Goal: Task Accomplishment & Management: Complete application form

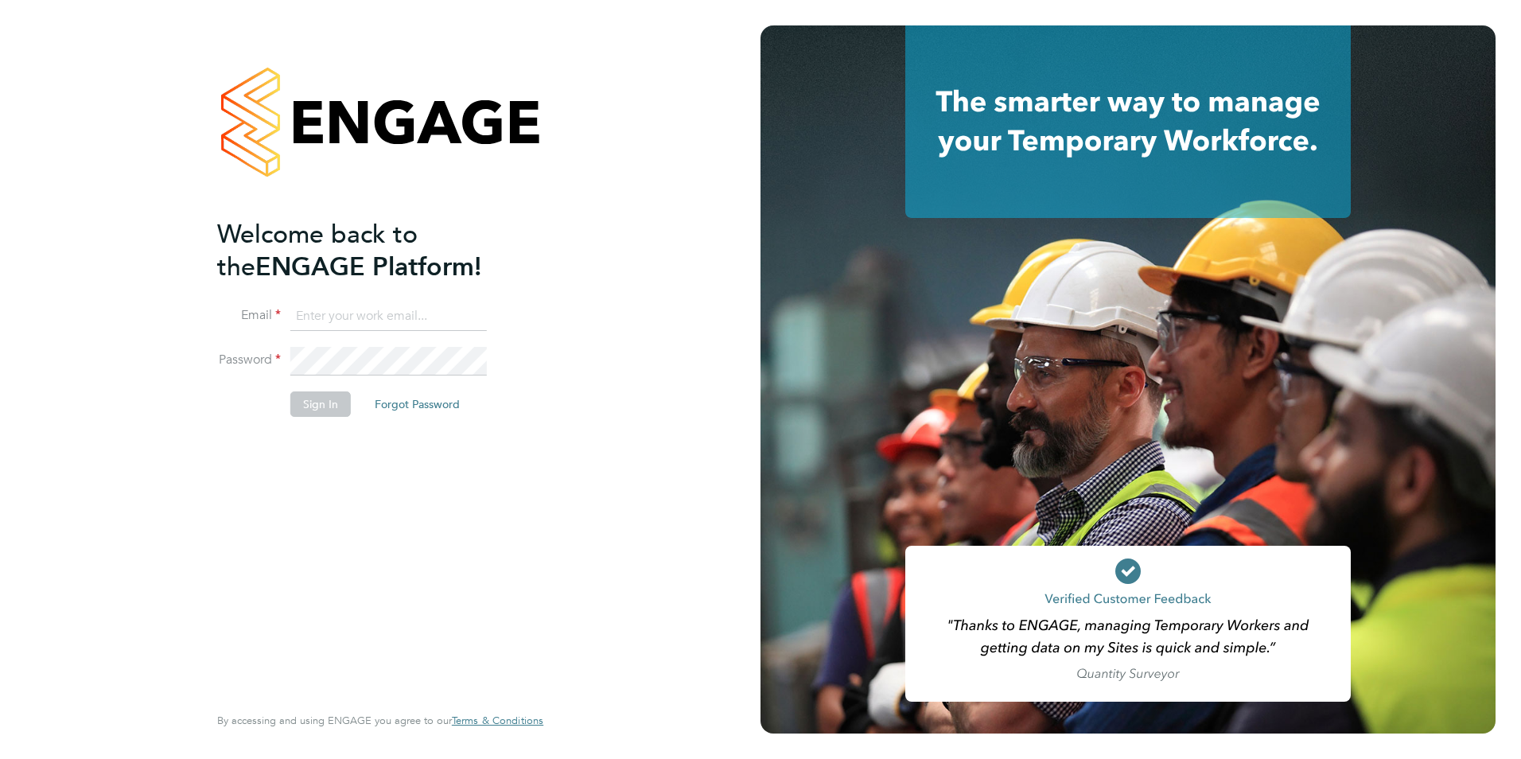
type input "shazad.s@knightwood.com"
click at [347, 459] on div "Welcome back to the ENGAGE Platform! Email shazad.s@knightwood.com Password Sig…" at bounding box center [372, 459] width 310 height 482
click at [324, 411] on button "Sign In" at bounding box center [320, 403] width 60 height 25
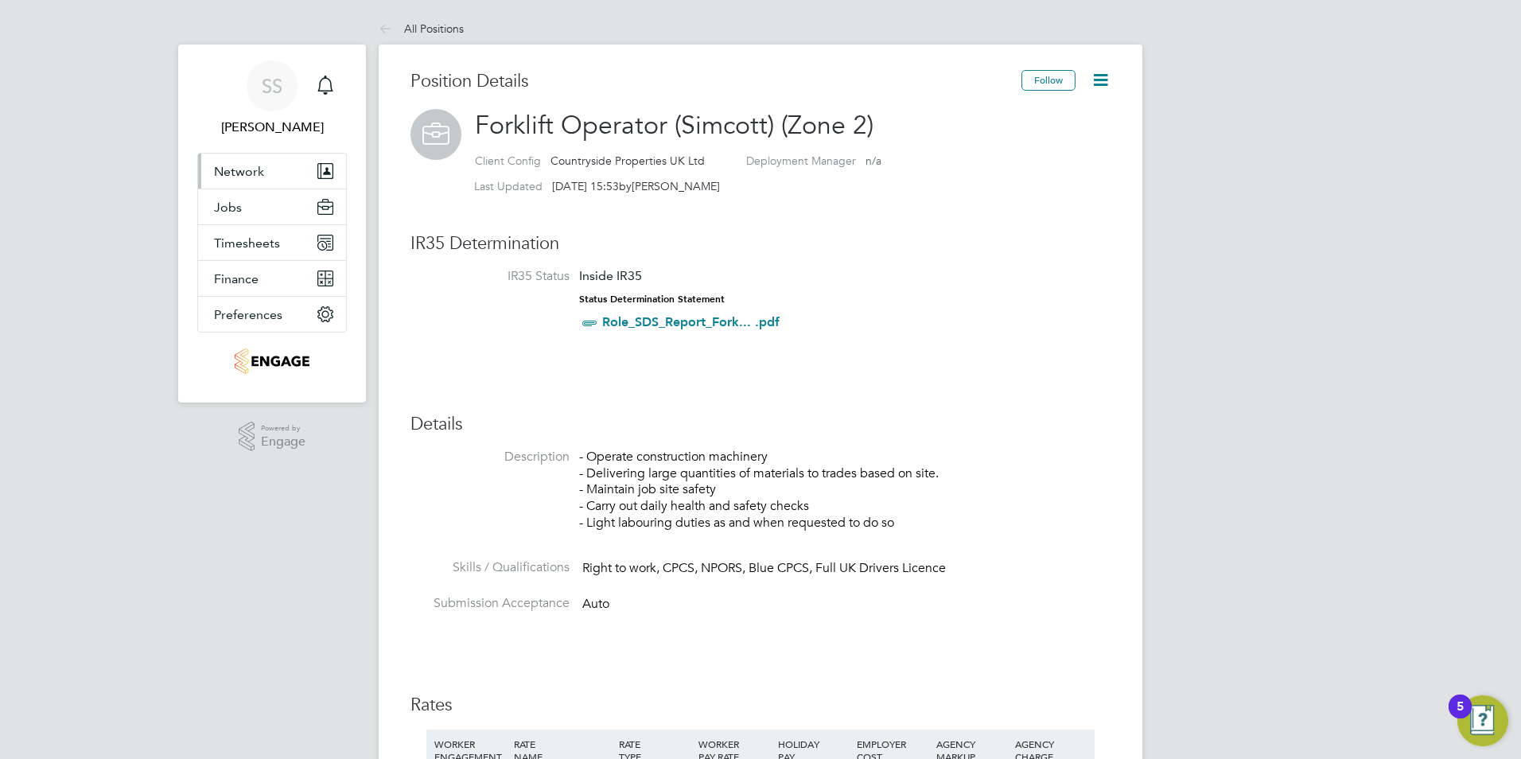
click at [259, 173] on span "Network" at bounding box center [239, 171] width 50 height 15
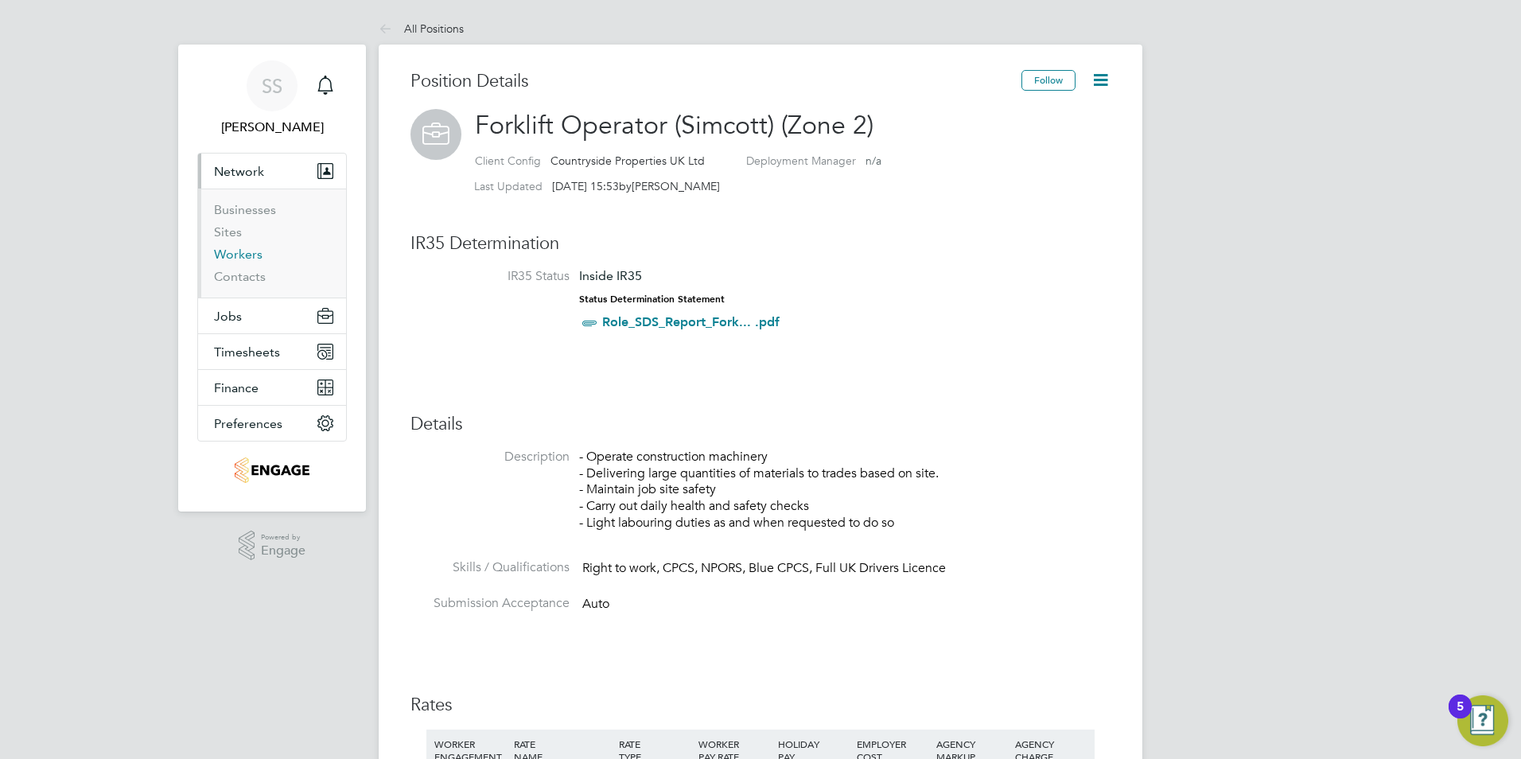
click at [256, 257] on link "Workers" at bounding box center [238, 254] width 49 height 15
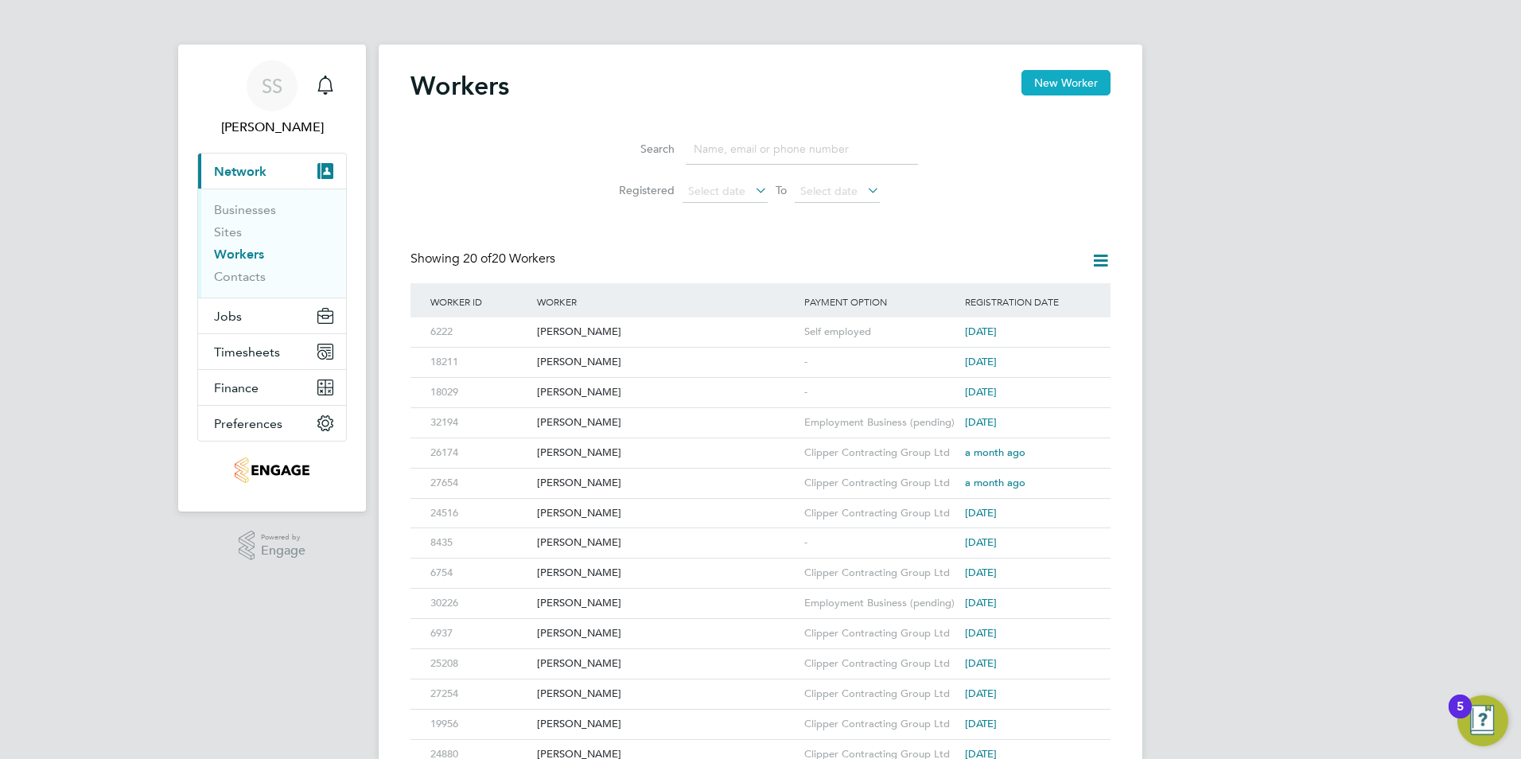
click at [1058, 84] on button "New Worker" at bounding box center [1066, 82] width 89 height 25
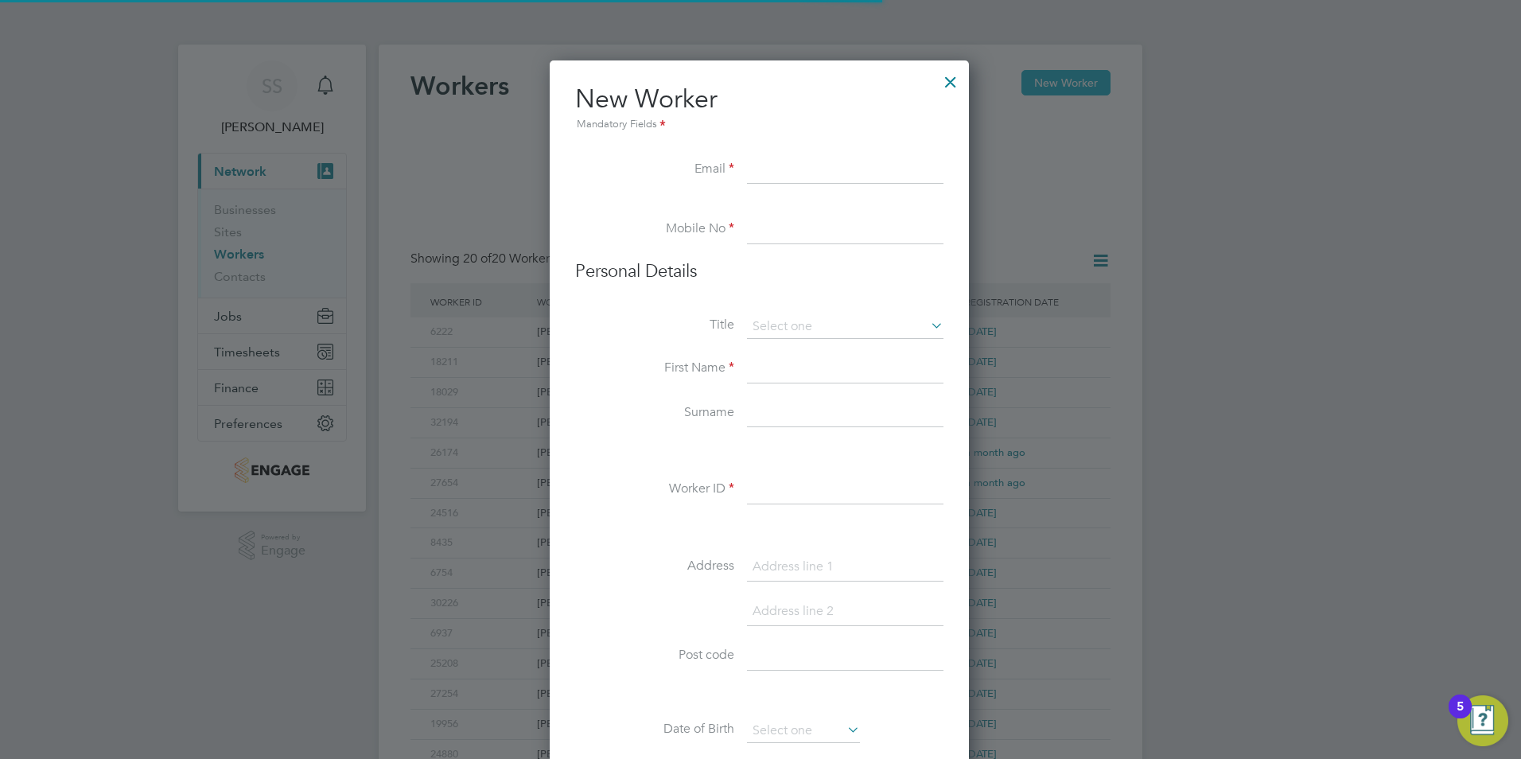
scroll to position [1354, 422]
click at [803, 165] on input at bounding box center [845, 170] width 197 height 29
type input "[EMAIL_ADDRESS][DOMAIN_NAME]"
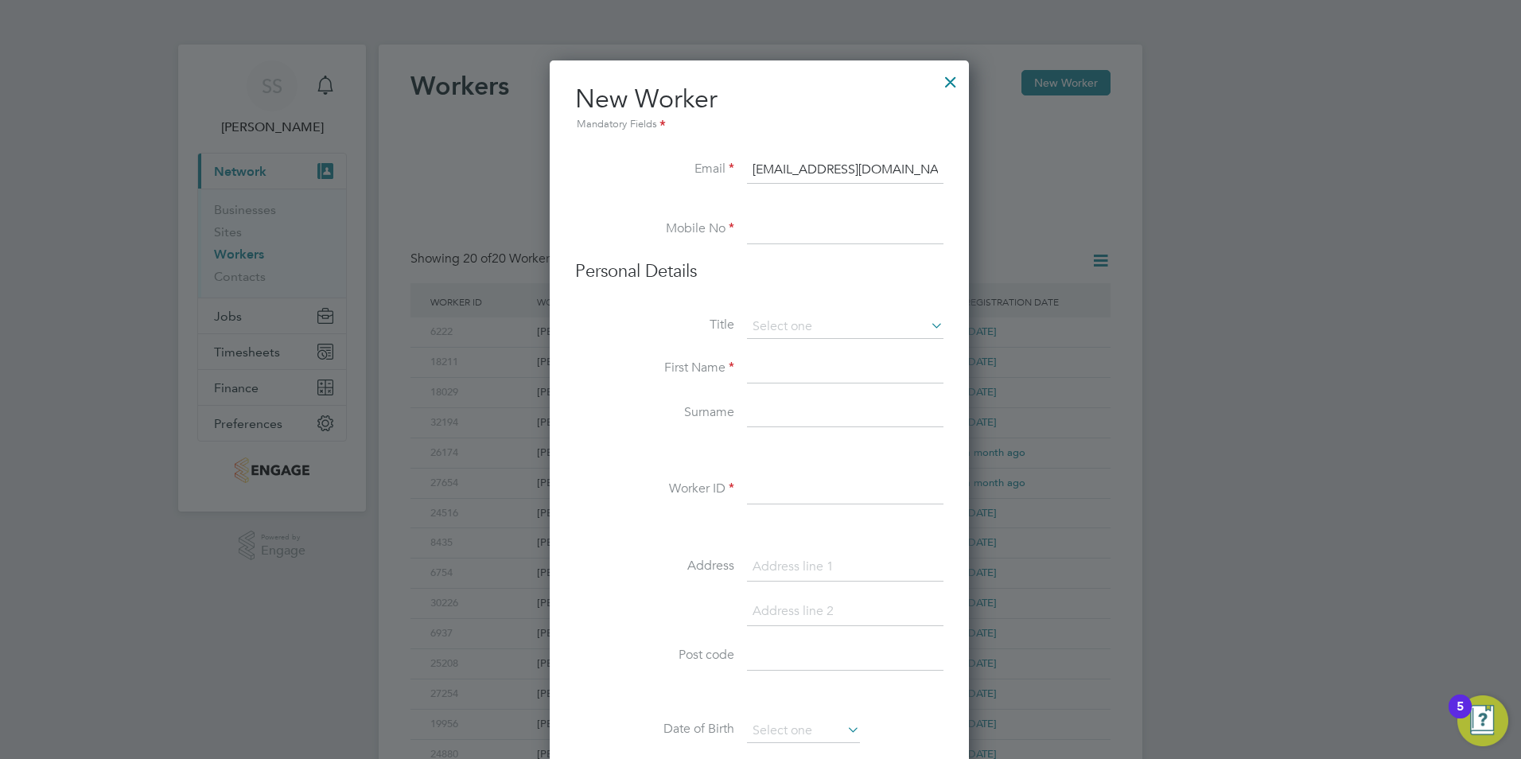
type input "07459312743"
type input "[PERSON_NAME]"
type input "32267"
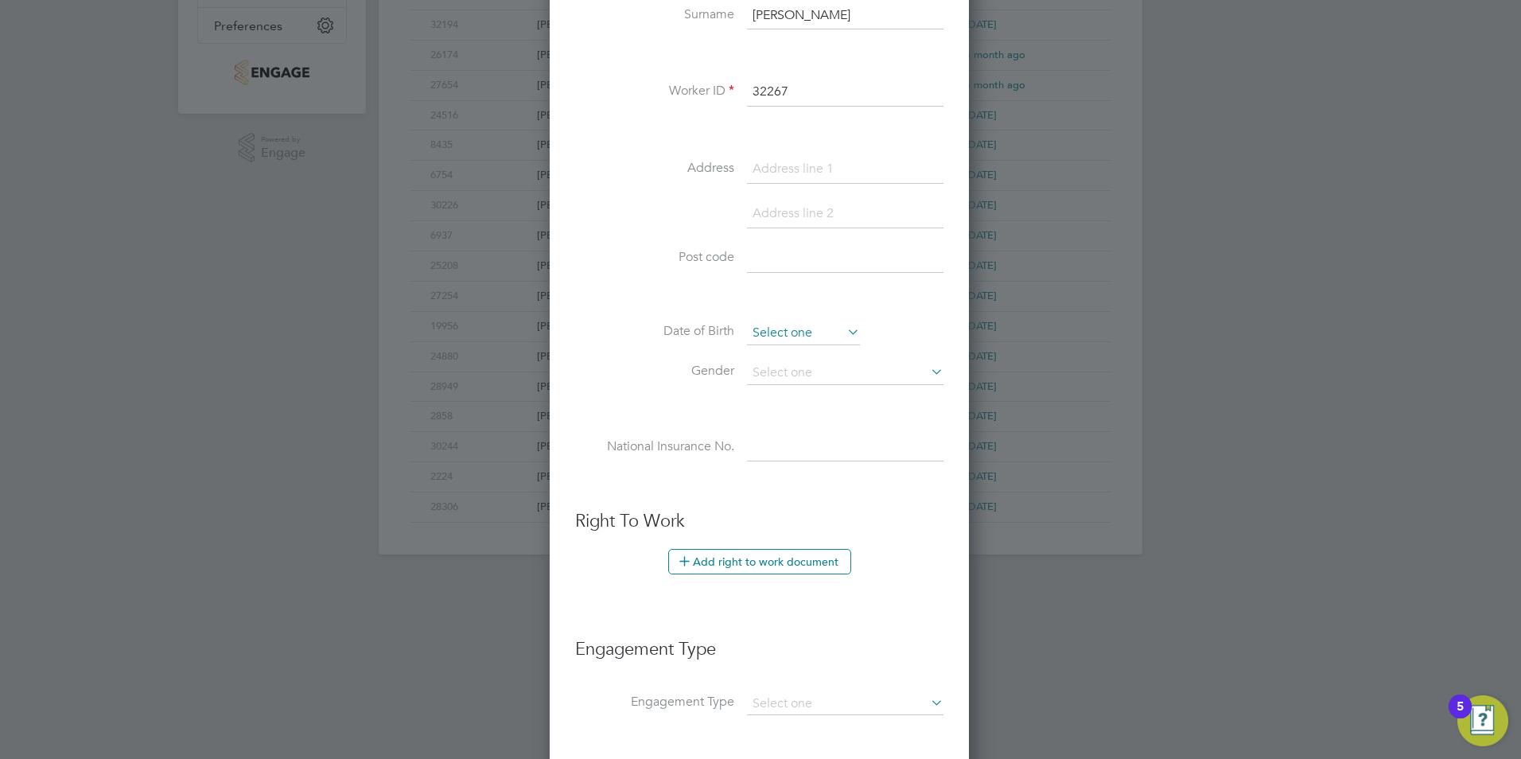
scroll to position [620, 0]
click at [796, 327] on input at bounding box center [803, 333] width 113 height 24
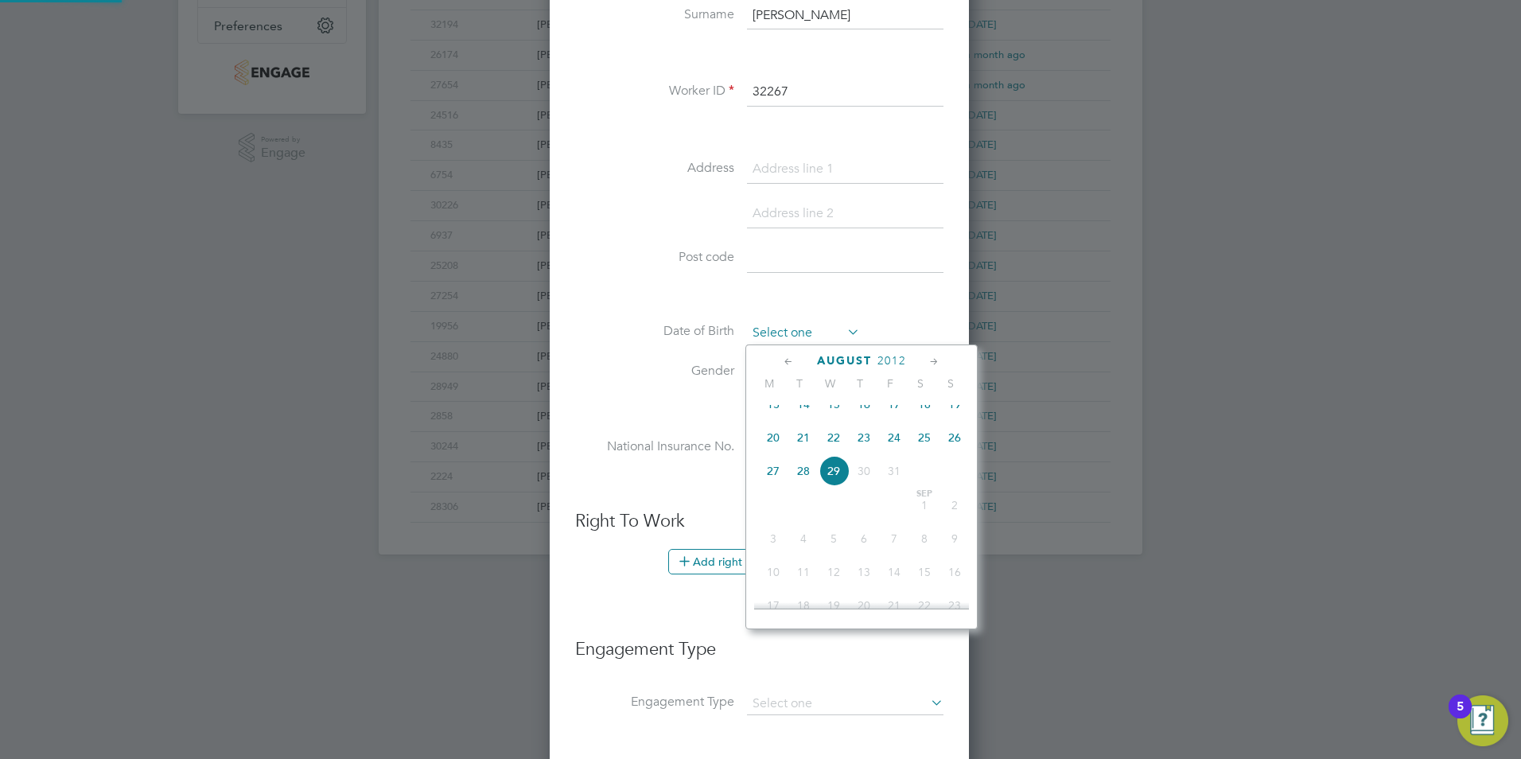
click at [796, 327] on input at bounding box center [803, 333] width 113 height 24
click at [700, 516] on h3 "Right To Work" at bounding box center [759, 521] width 368 height 23
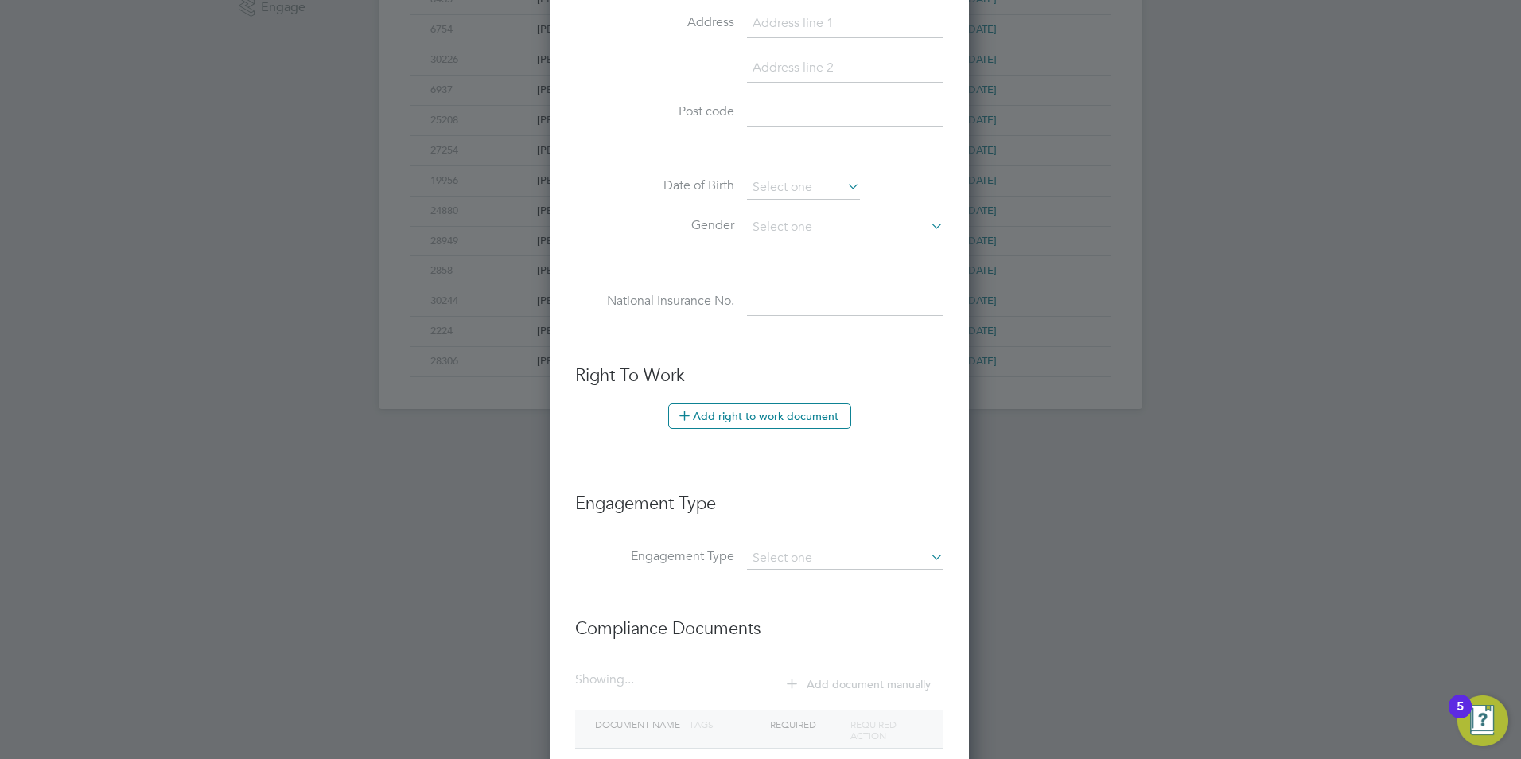
scroll to position [557, 0]
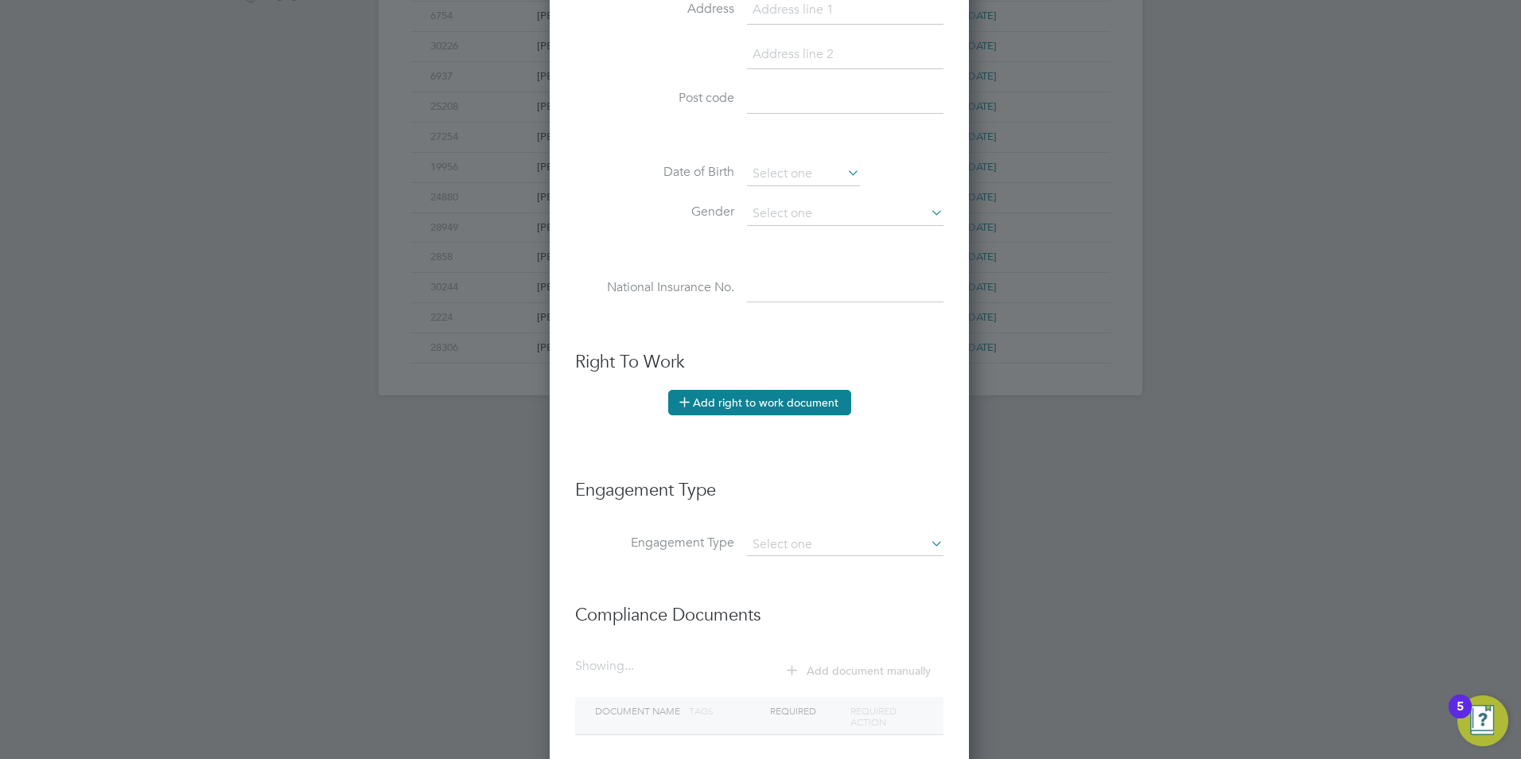
click at [726, 409] on button "Add right to work document" at bounding box center [759, 402] width 183 height 25
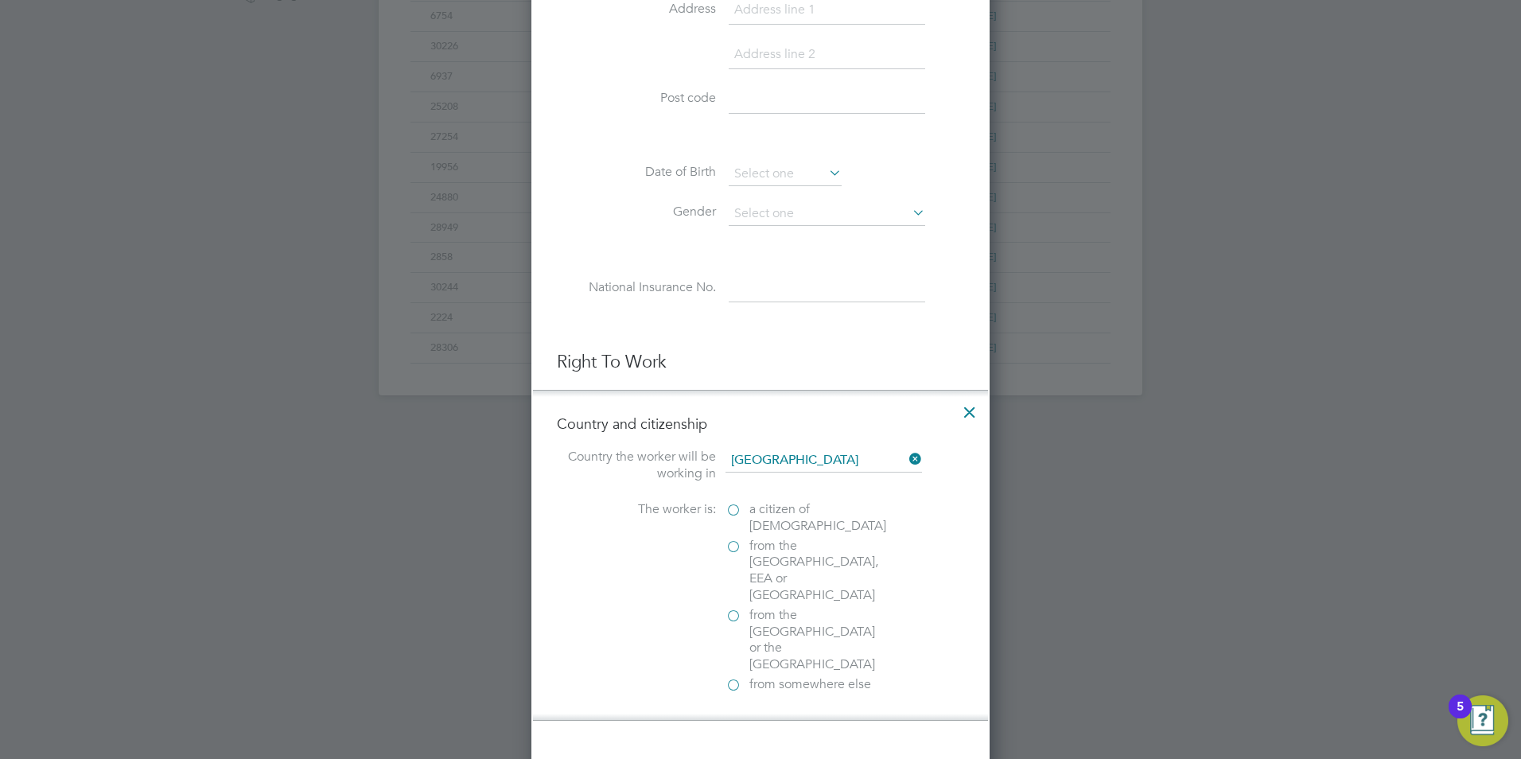
scroll to position [1594, 459]
click at [734, 545] on label "from the [GEOGRAPHIC_DATA], EEA or [GEOGRAPHIC_DATA]" at bounding box center [805, 571] width 159 height 66
click at [0, 0] on input "from the [GEOGRAPHIC_DATA], EEA or [GEOGRAPHIC_DATA]" at bounding box center [0, 0] width 0 height 0
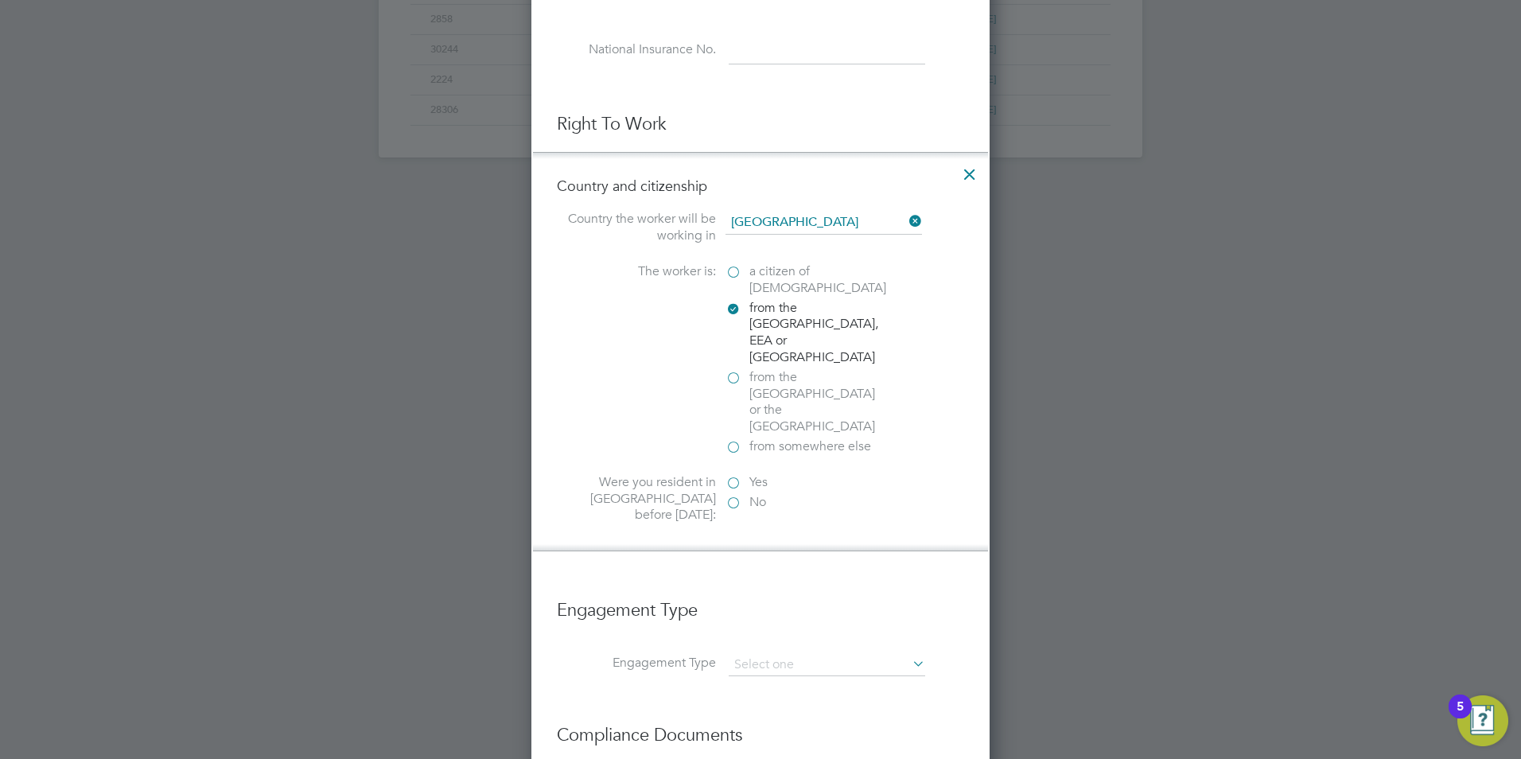
scroll to position [796, 0]
click at [737, 473] on label "Yes" at bounding box center [805, 481] width 159 height 17
click at [0, 0] on input "Yes" at bounding box center [0, 0] width 0 height 0
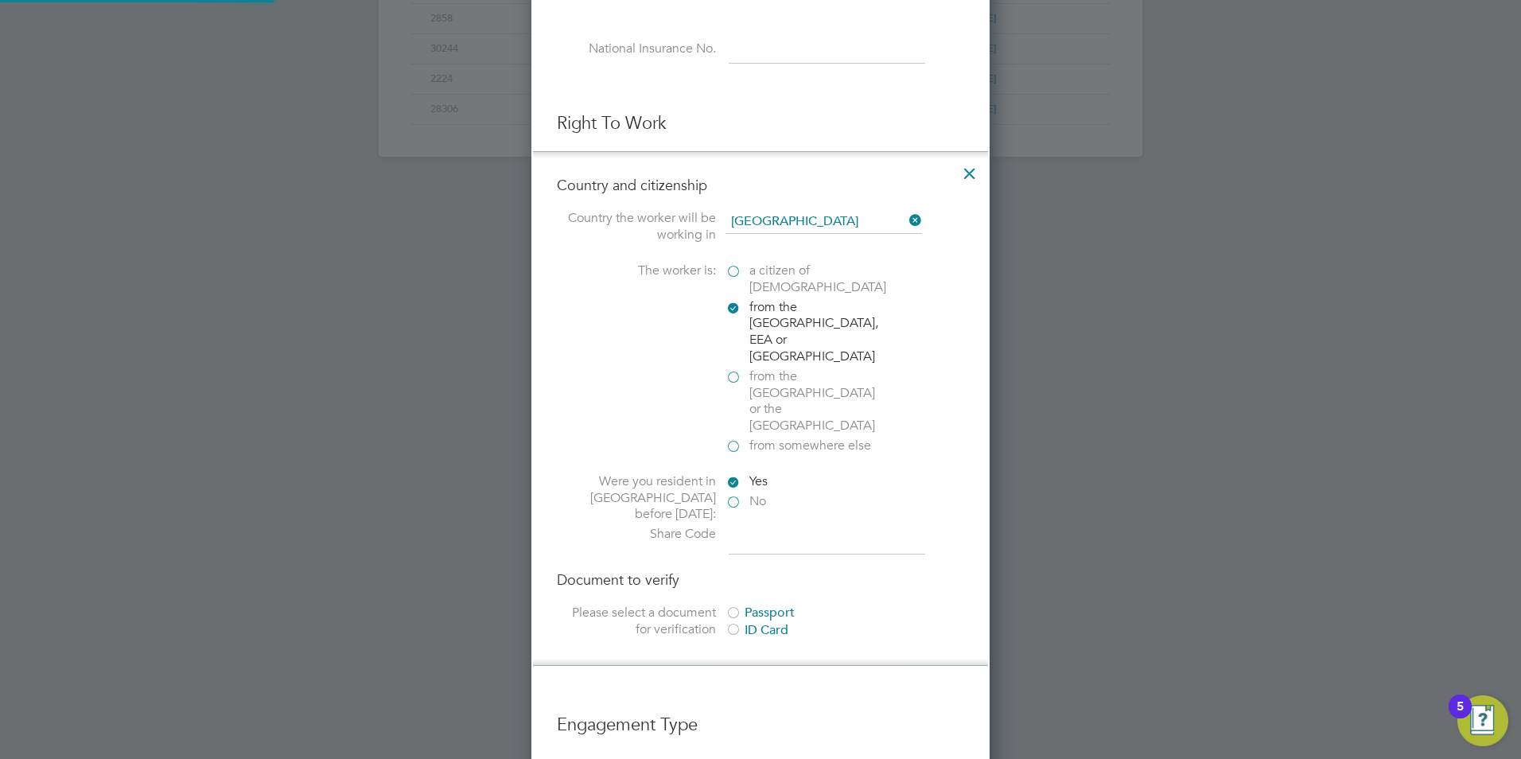
scroll to position [1765, 459]
click at [735, 606] on div at bounding box center [734, 614] width 16 height 16
click at [730, 623] on div at bounding box center [734, 631] width 16 height 16
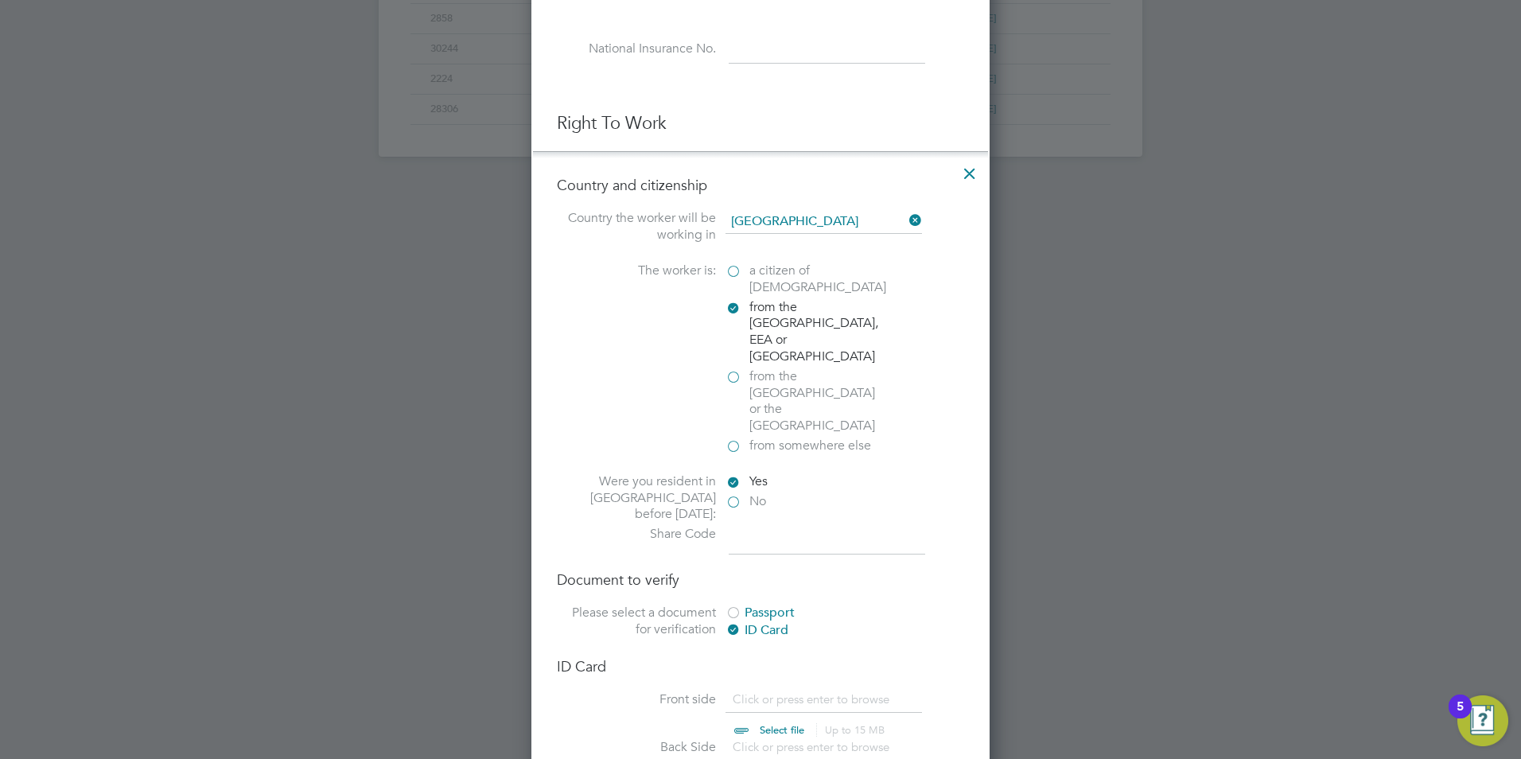
click at [730, 606] on div at bounding box center [734, 614] width 16 height 16
click at [753, 526] on input at bounding box center [827, 540] width 197 height 29
type input "W86 DSC 6TE"
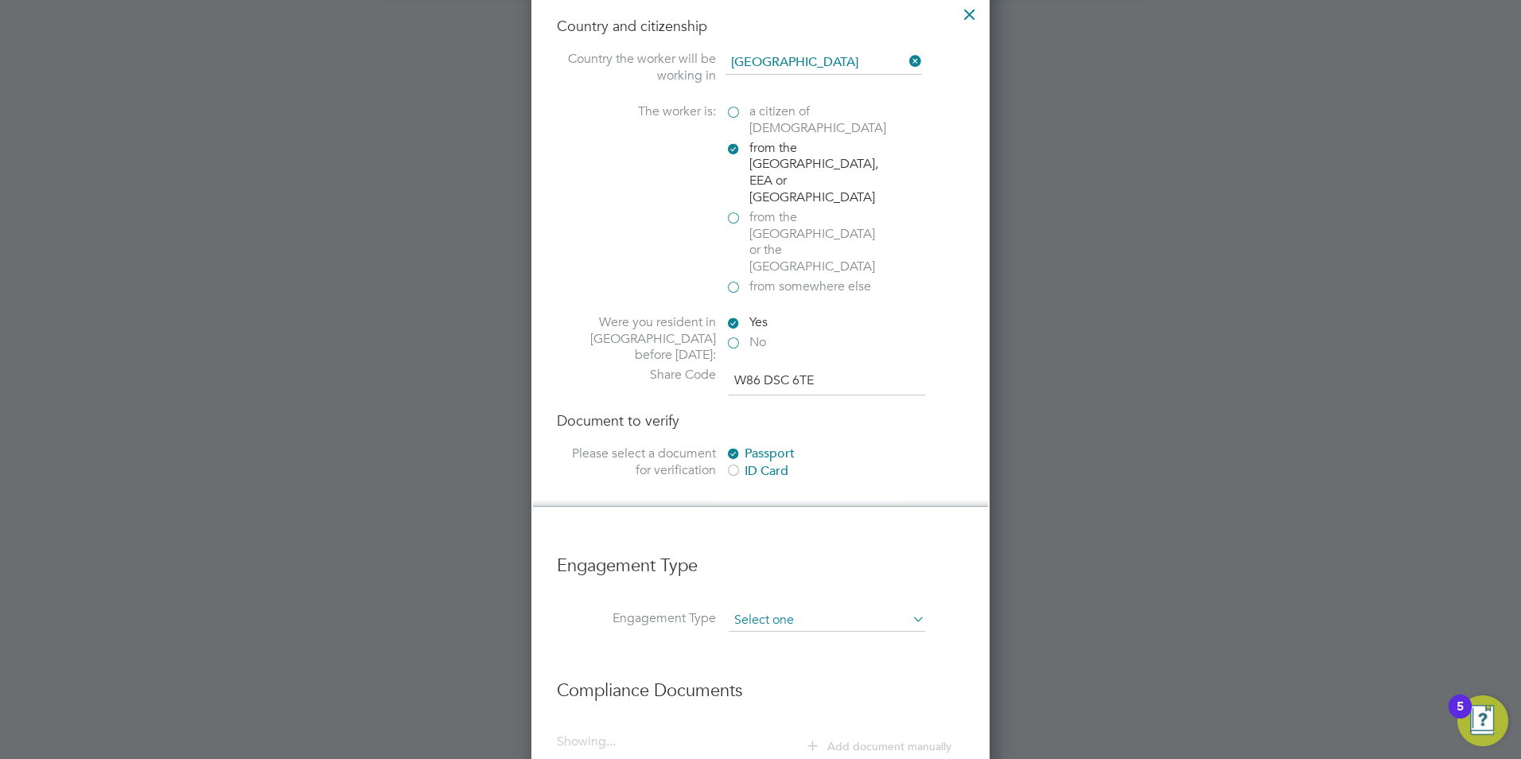
click at [850, 609] on input at bounding box center [827, 620] width 197 height 22
click at [822, 609] on input at bounding box center [827, 620] width 197 height 22
click at [777, 658] on li "Umbrella" at bounding box center [827, 648] width 198 height 23
type input "Umbrella"
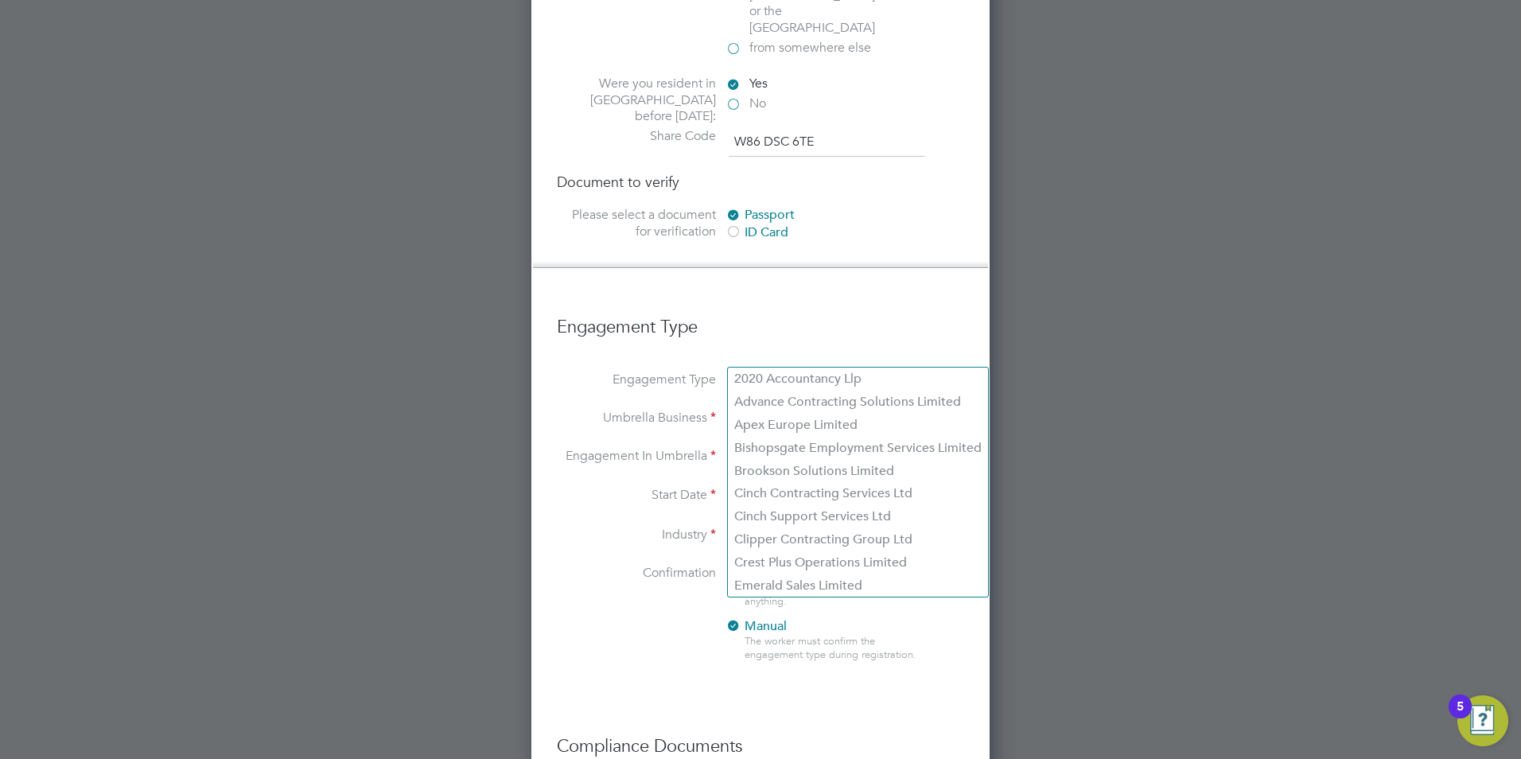
click at [870, 409] on input at bounding box center [827, 420] width 197 height 22
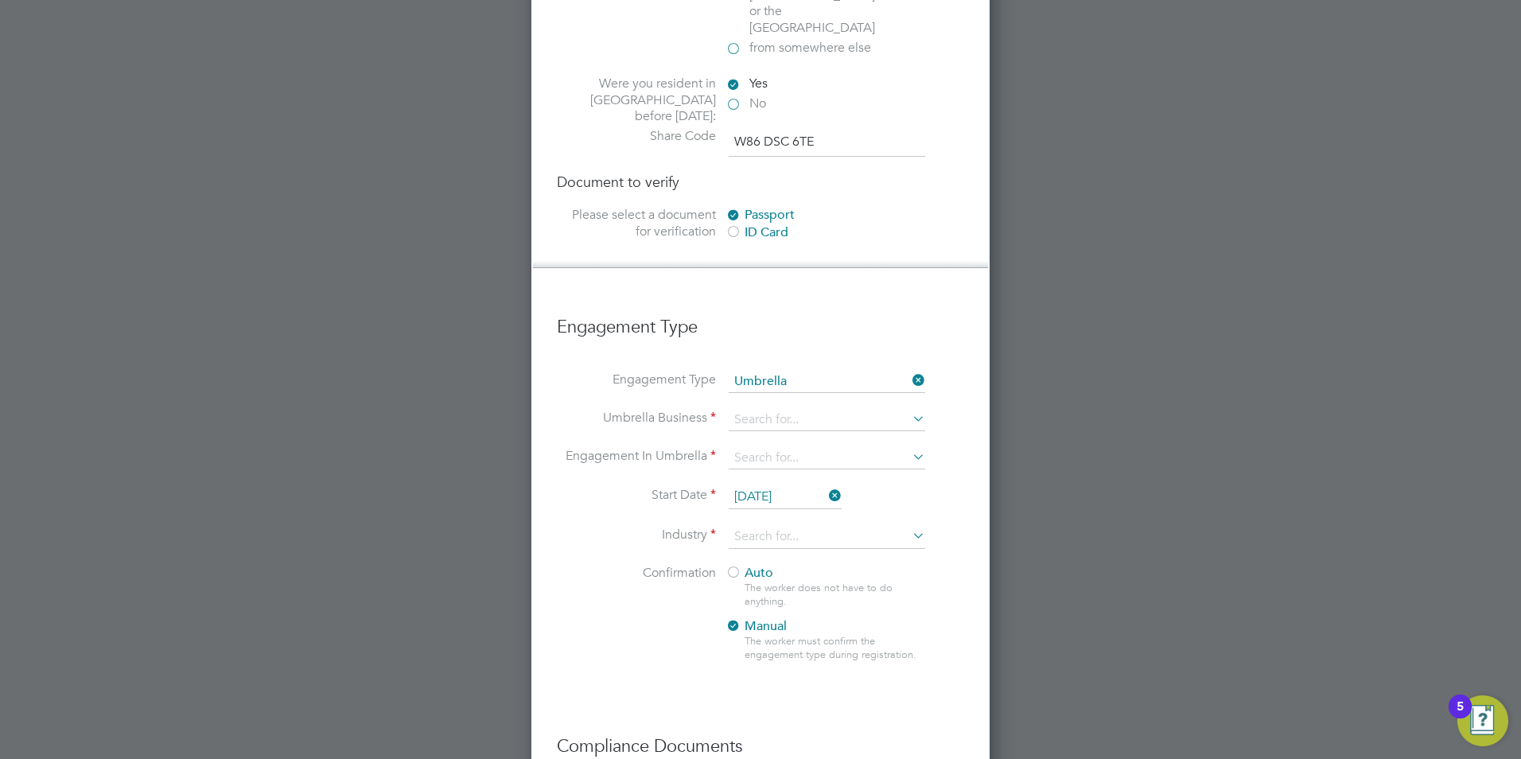
click at [881, 529] on li "Clipper Contracting Group Ltd" at bounding box center [858, 539] width 260 height 23
type input "Clipper Contracting Group Ltd"
click at [856, 447] on input at bounding box center [827, 458] width 197 height 22
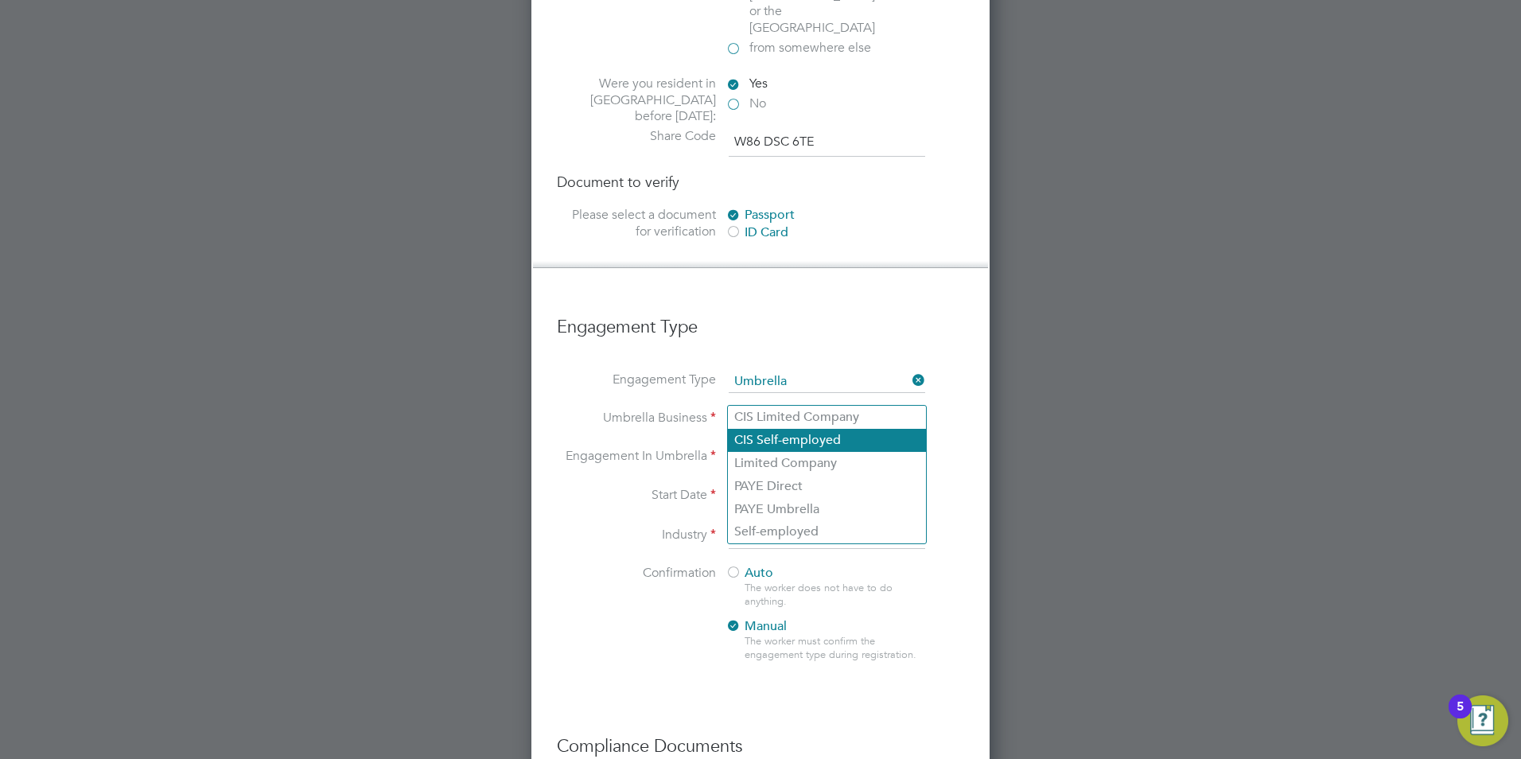
click at [835, 435] on li "CIS Self-employed" at bounding box center [827, 440] width 198 height 23
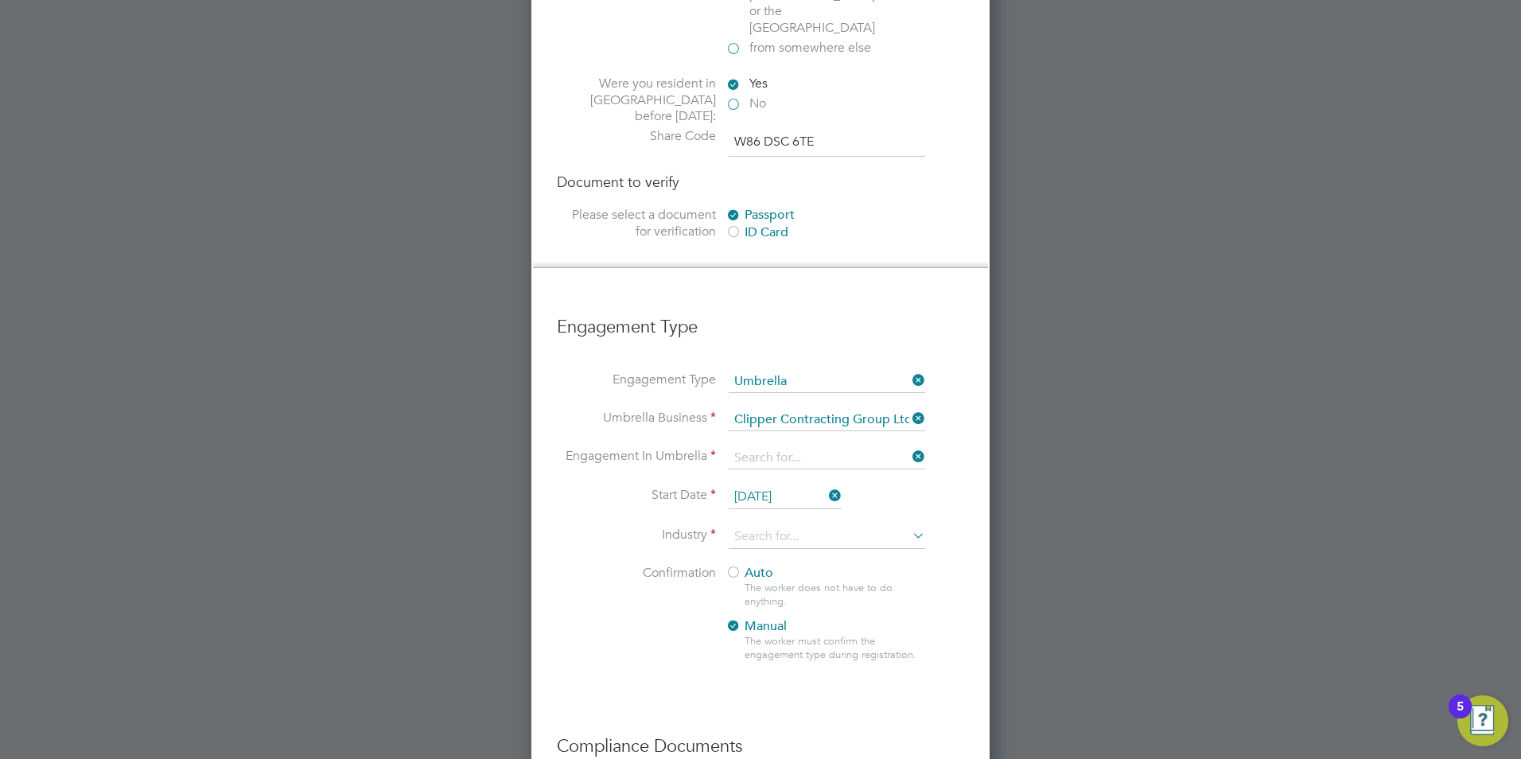
type input "CIS Self-employed"
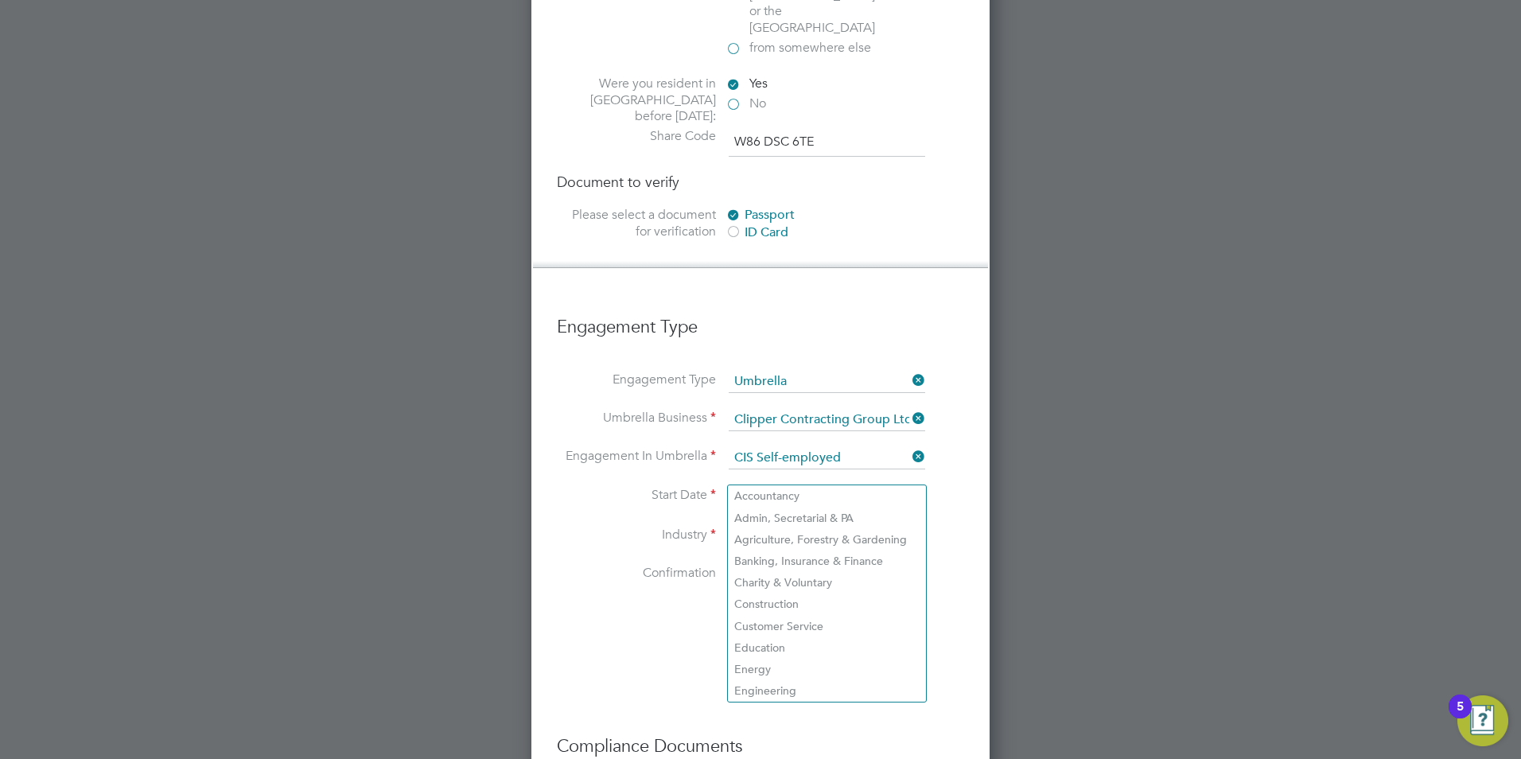
click at [855, 525] on input at bounding box center [827, 537] width 197 height 24
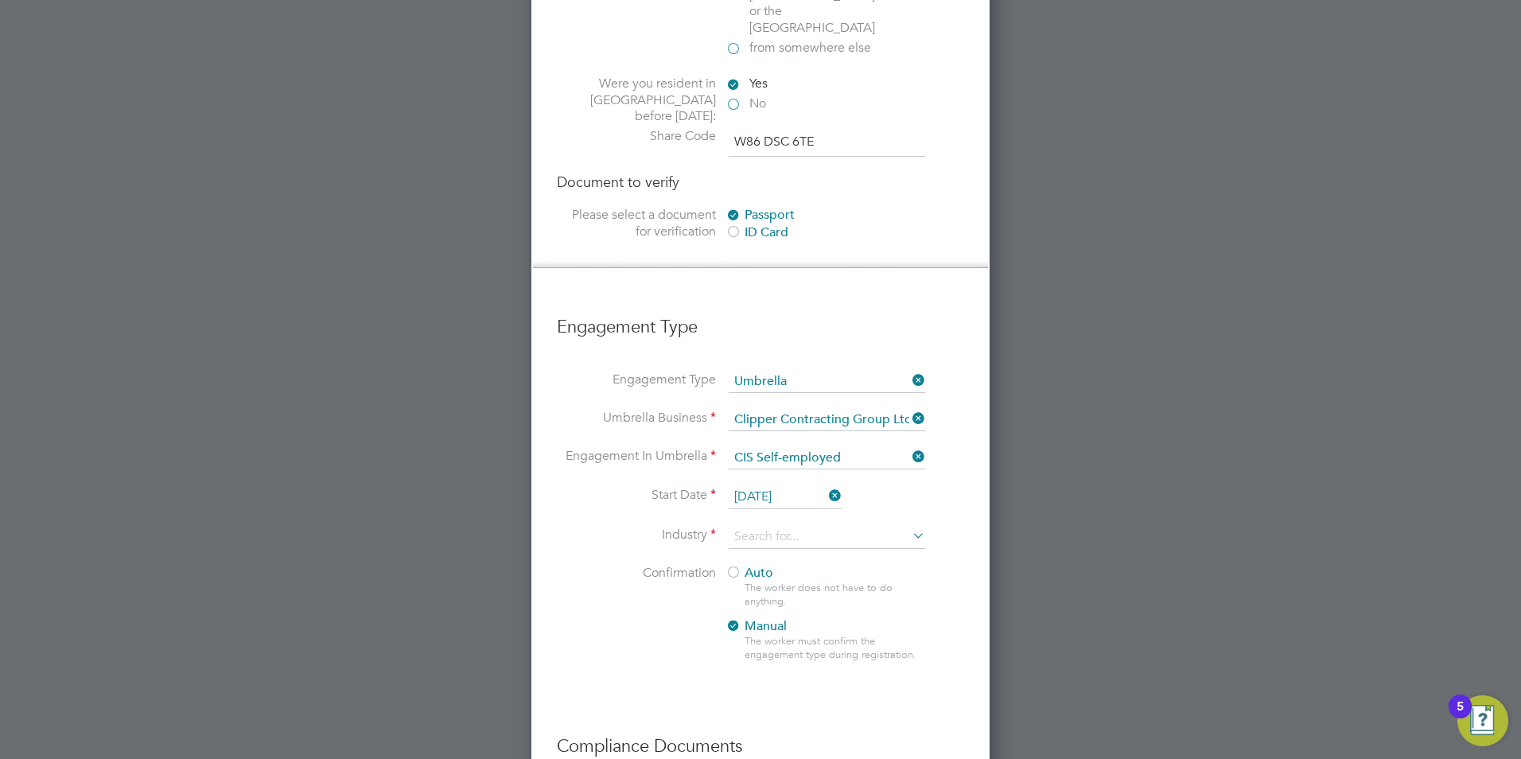
click at [821, 603] on li "Construction" at bounding box center [827, 604] width 198 height 21
type input "Construction"
click at [734, 566] on div at bounding box center [734, 574] width 16 height 16
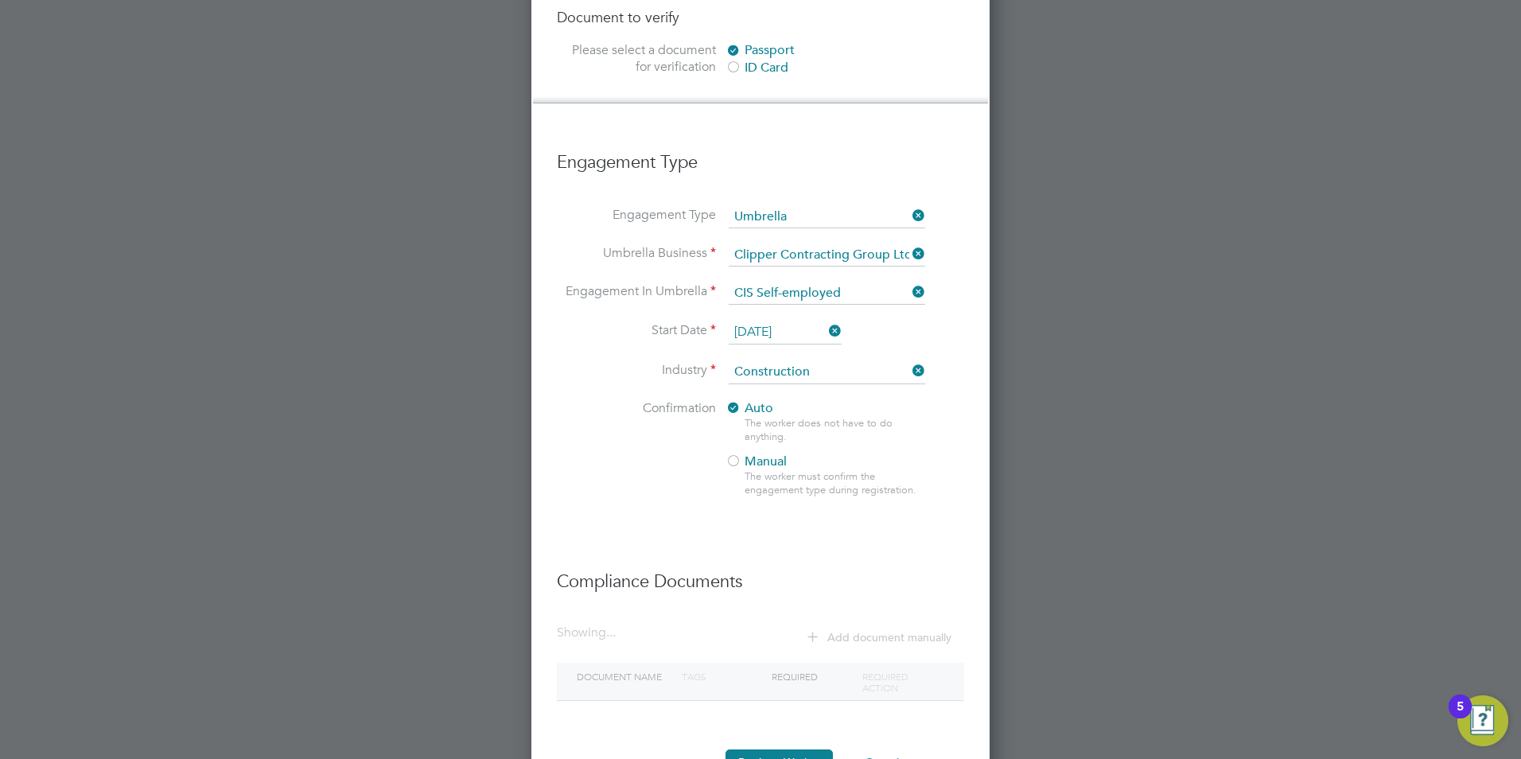
scroll to position [1359, 0]
click at [796, 749] on button "Register Worker" at bounding box center [779, 761] width 107 height 25
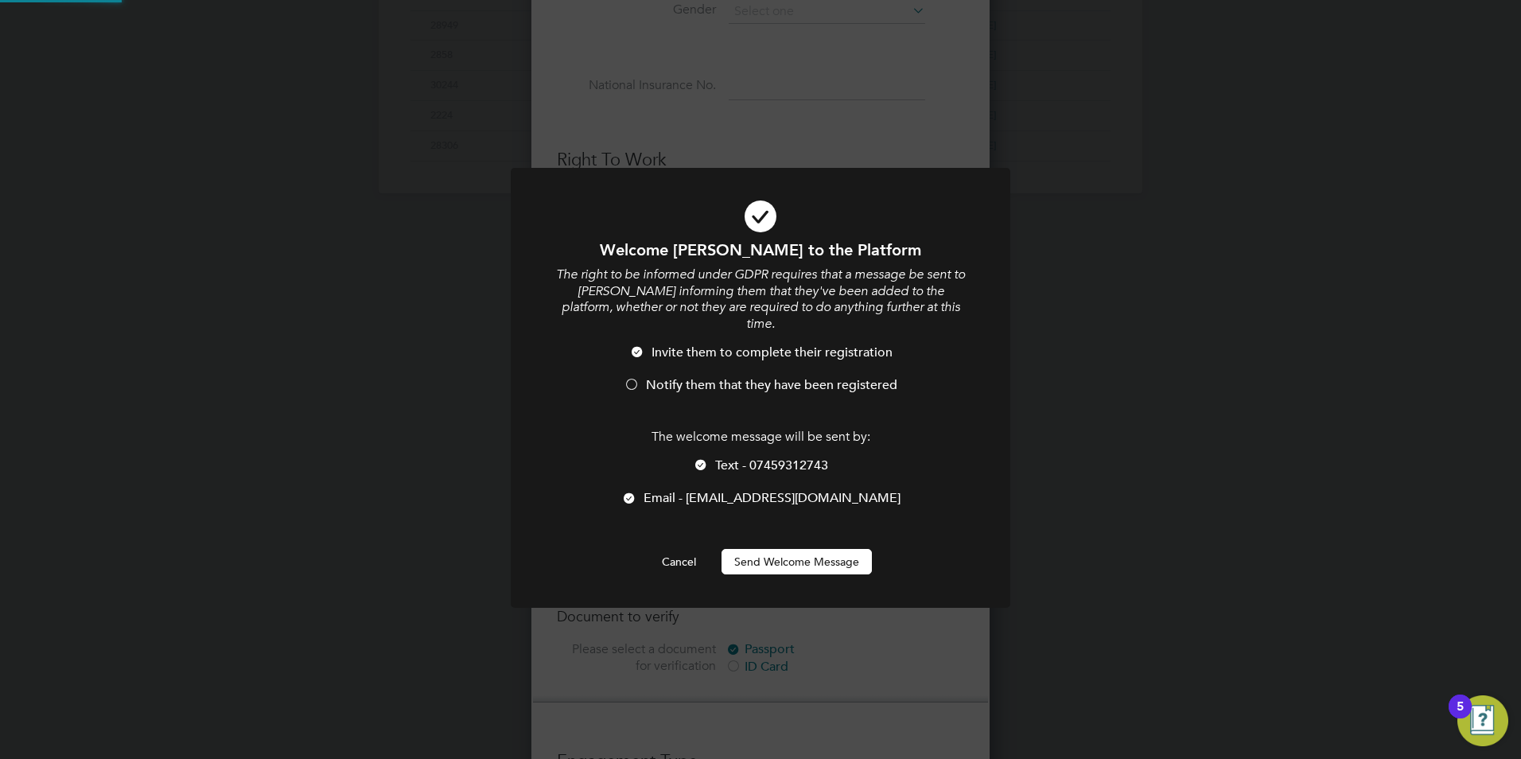
scroll to position [0, 0]
click at [677, 551] on button "Cancel" at bounding box center [679, 561] width 60 height 25
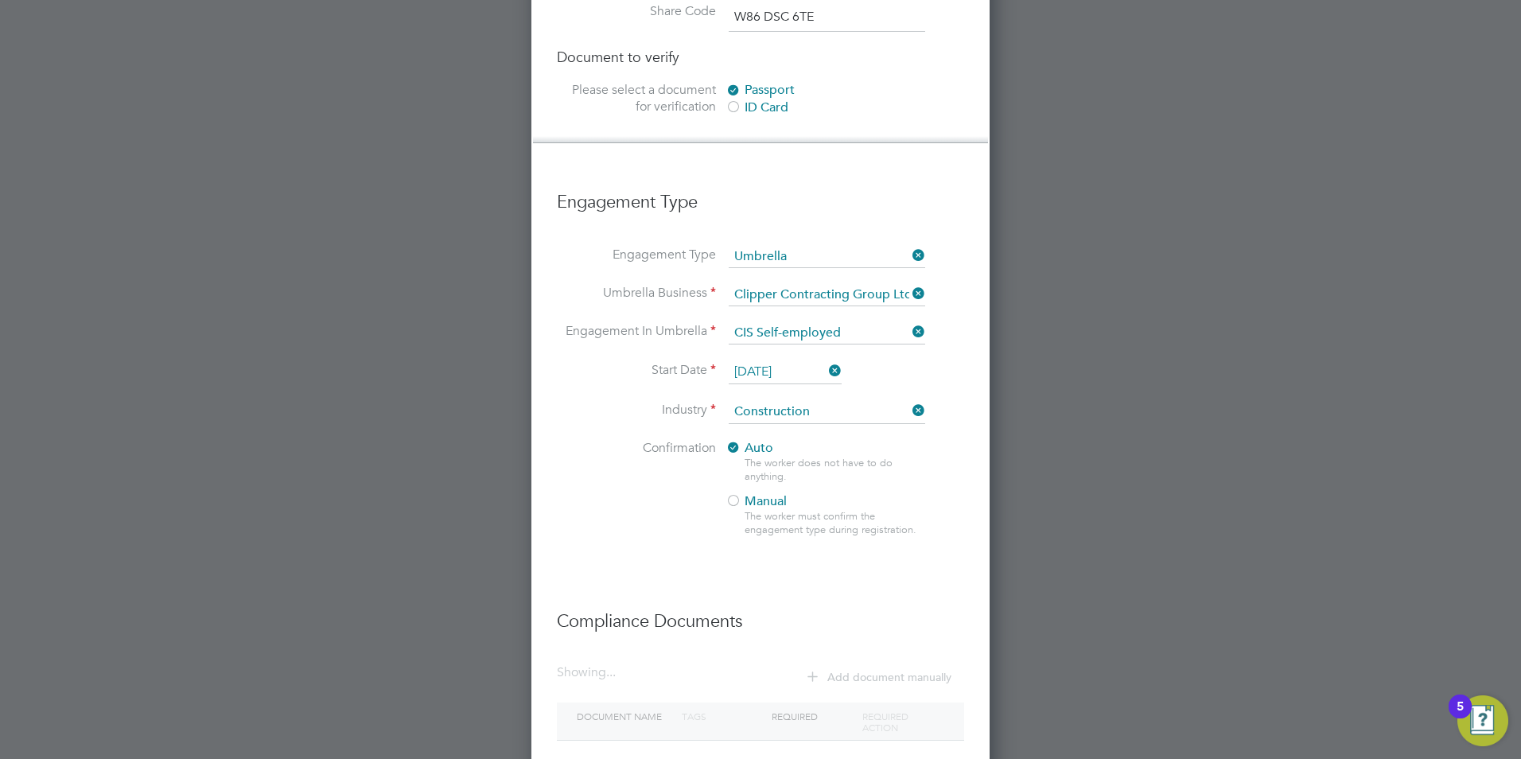
scroll to position [1359, 0]
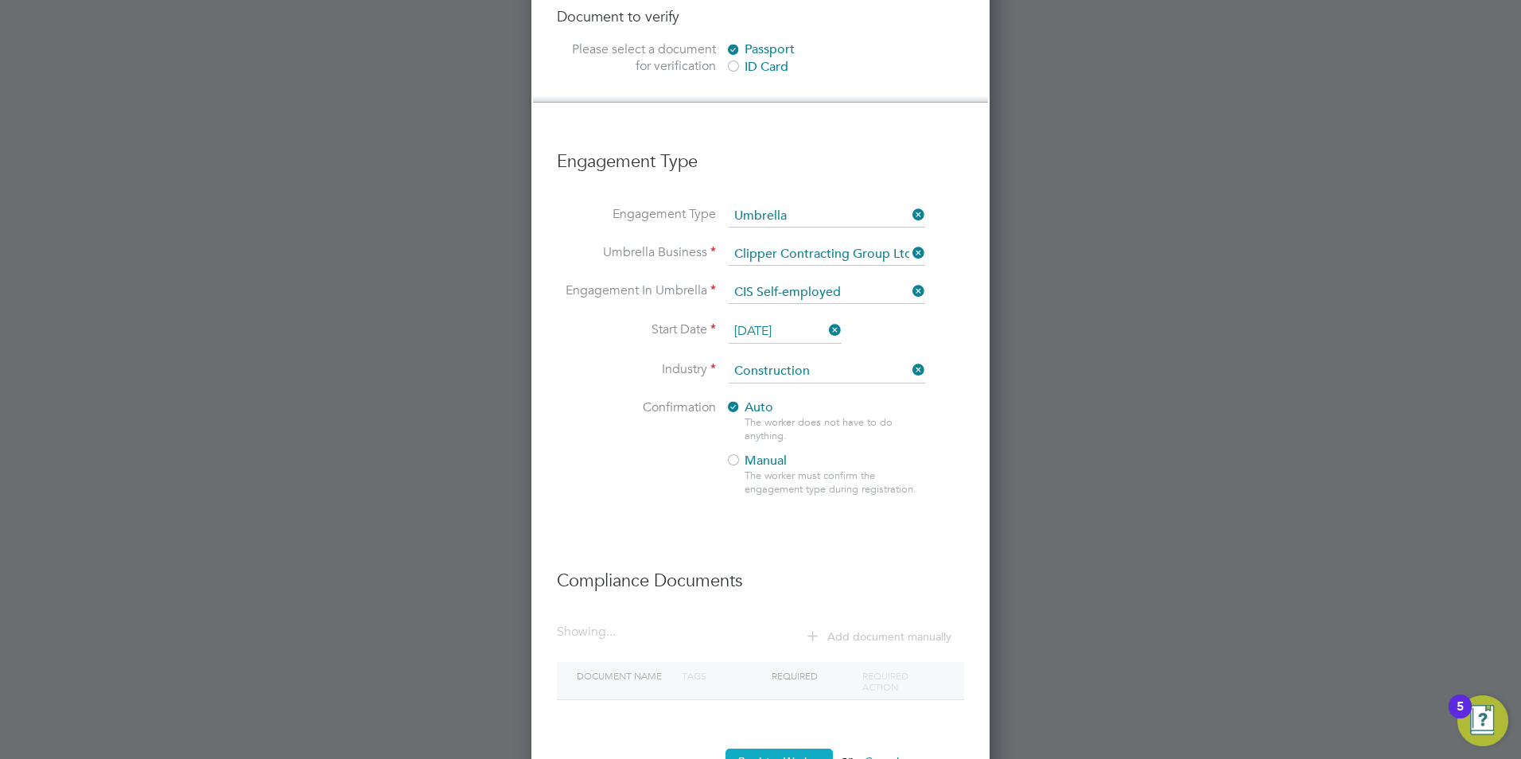
click at [804, 749] on button "Register Worker" at bounding box center [779, 761] width 107 height 25
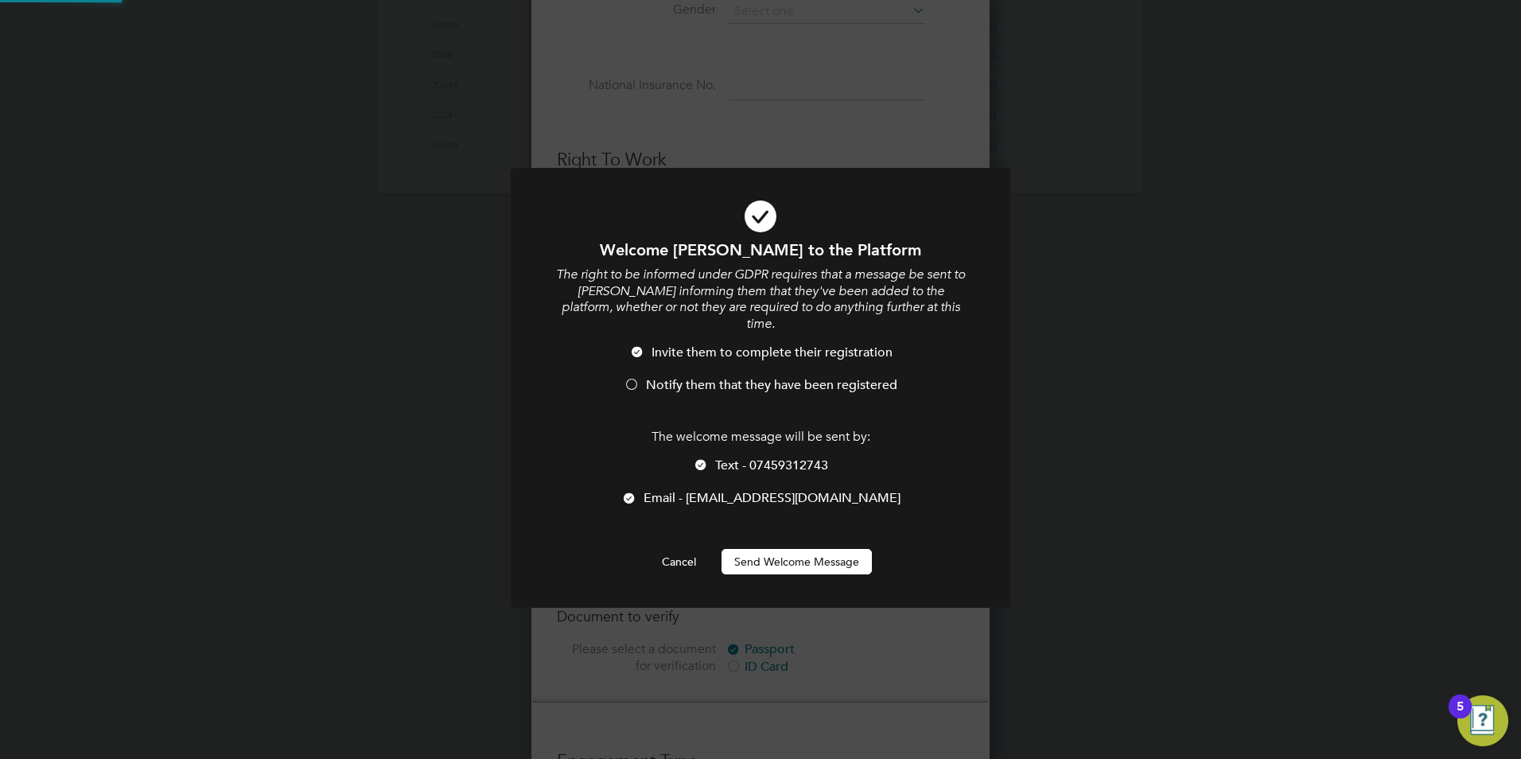
scroll to position [0, 0]
click at [752, 553] on button "Send Welcome Message" at bounding box center [797, 561] width 150 height 25
